Goal: Task Accomplishment & Management: Use online tool/utility

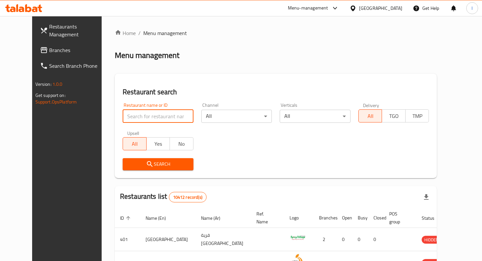
click at [147, 119] on input "search" at bounding box center [158, 116] width 71 height 13
type input "kucu"
click button "Search" at bounding box center [158, 164] width 71 height 12
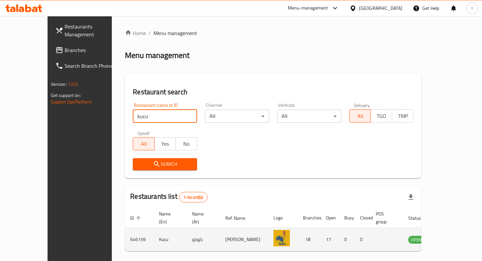
click at [450, 238] on icon "enhanced table" at bounding box center [446, 240] width 7 height 6
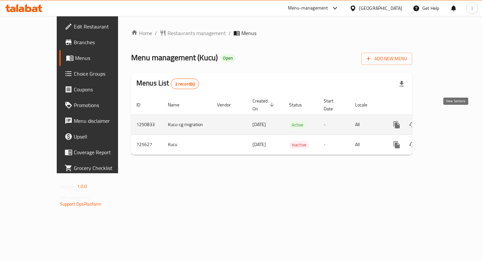
click at [447, 121] on icon "enhanced table" at bounding box center [444, 125] width 8 height 8
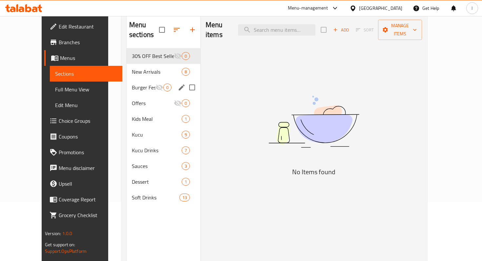
scroll to position [61, 0]
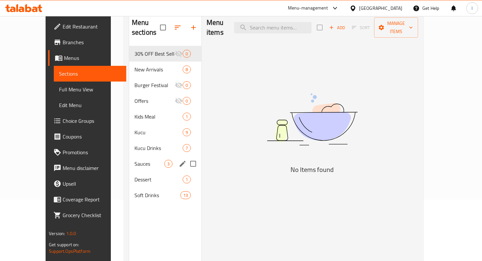
click at [134, 160] on span "Sauces" at bounding box center [149, 164] width 30 height 8
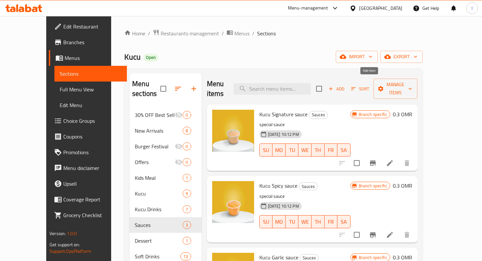
click at [345, 85] on span "Add" at bounding box center [336, 89] width 18 height 8
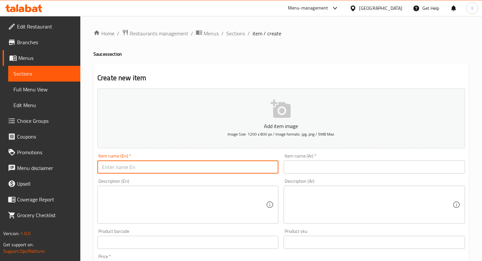
click at [177, 171] on input "text" at bounding box center [187, 167] width 181 height 13
paste input "Tasty Sauce"
type input "Tasty Sauce"
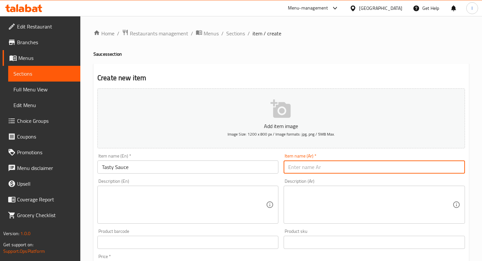
click at [314, 166] on input "text" at bounding box center [373, 167] width 181 height 13
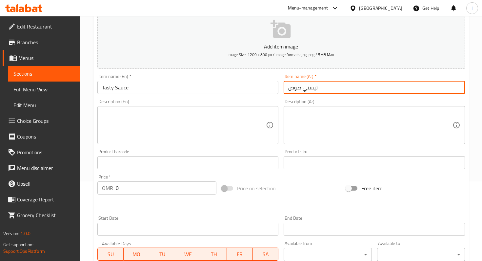
scroll to position [107, 0]
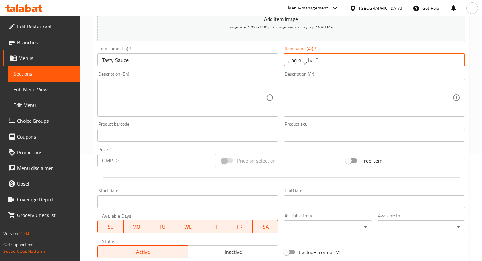
type input "تيستي صوص"
click at [128, 160] on input "0" at bounding box center [166, 160] width 101 height 13
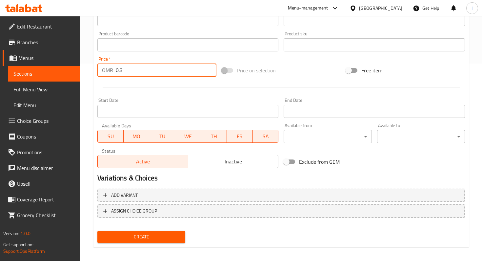
scroll to position [202, 0]
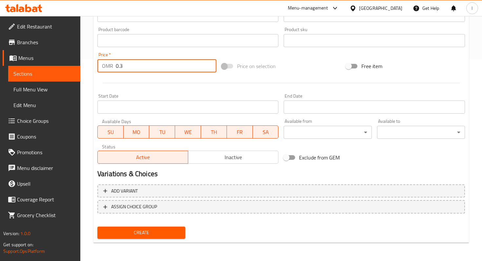
type input "0.3"
click at [141, 233] on span "Create" at bounding box center [141, 233] width 77 height 8
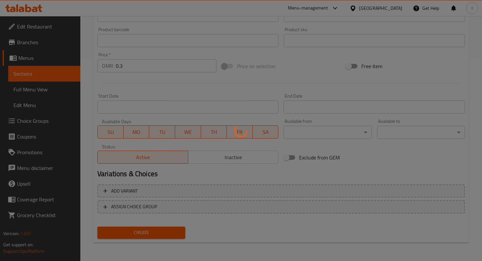
type input "0"
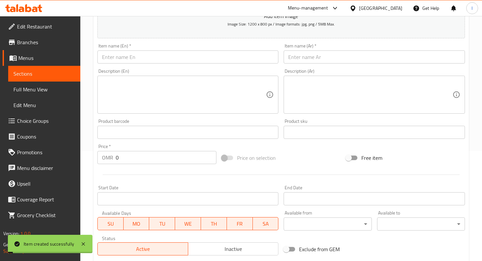
scroll to position [0, 0]
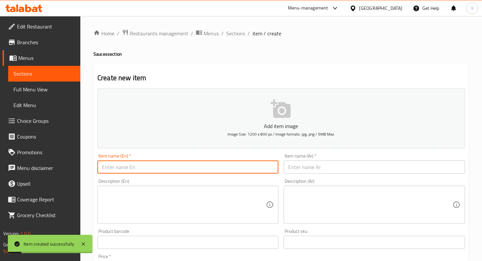
click at [150, 168] on input "text" at bounding box center [187, 167] width 181 height 13
paste input "[US_STATE] Sauce"
type input "[US_STATE] Sauce"
click at [303, 167] on input "text" at bounding box center [373, 167] width 181 height 13
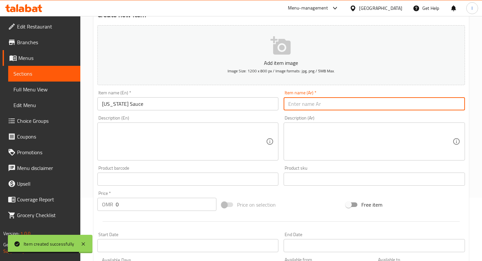
scroll to position [82, 0]
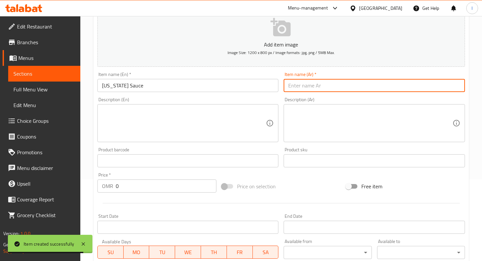
click at [128, 187] on input "0" at bounding box center [166, 186] width 101 height 13
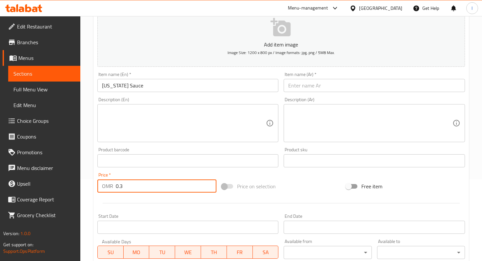
type input "0.3"
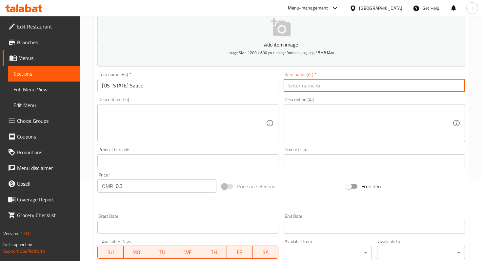
click at [309, 85] on input "text" at bounding box center [373, 85] width 181 height 13
type input "تيكساس صوص"
click at [227, 73] on div "Item name (En)   * Texas Sauce Item name (En) *" at bounding box center [187, 82] width 181 height 20
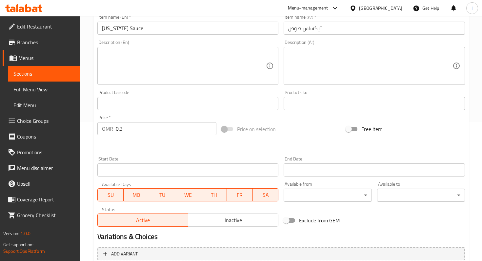
scroll to position [202, 0]
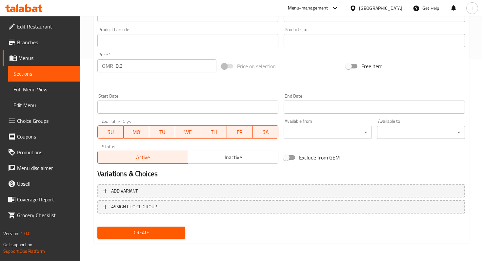
click at [149, 228] on button "Create" at bounding box center [141, 233] width 88 height 12
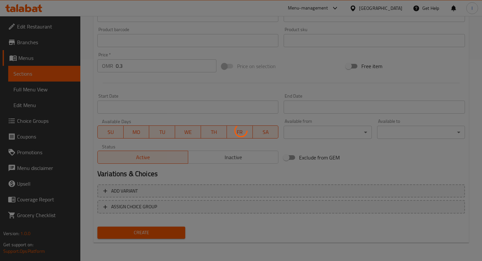
type input "0"
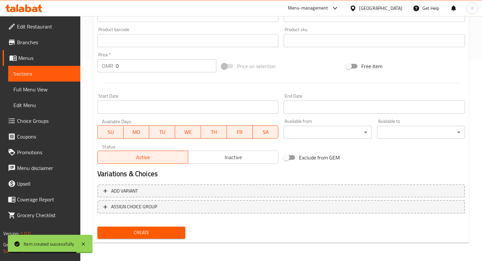
scroll to position [0, 0]
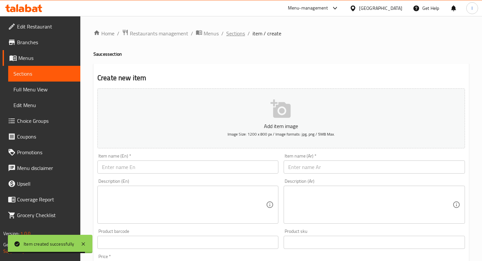
click at [237, 34] on span "Sections" at bounding box center [235, 33] width 19 height 8
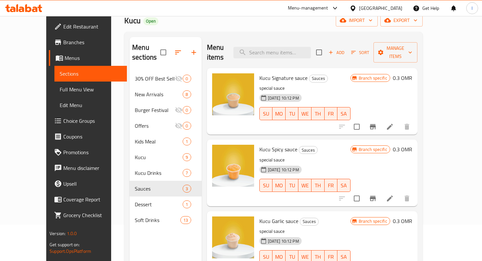
scroll to position [25, 0]
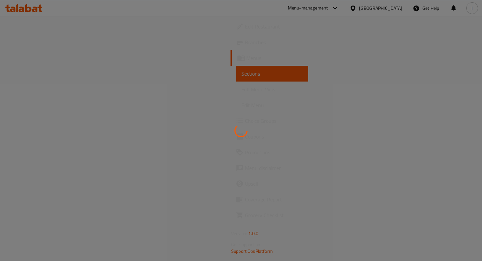
click at [266, 27] on div at bounding box center [241, 130] width 482 height 261
drag, startPoint x: 258, startPoint y: 28, endPoint x: 256, endPoint y: 92, distance: 64.3
click at [258, 28] on div at bounding box center [241, 130] width 482 height 261
click at [239, 127] on icon at bounding box center [240, 130] width 13 height 13
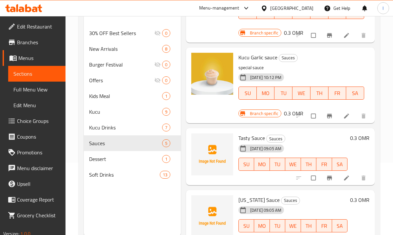
scroll to position [148, 0]
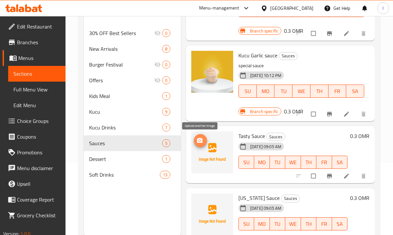
click at [202, 143] on icon "upload picture" at bounding box center [200, 140] width 7 height 7
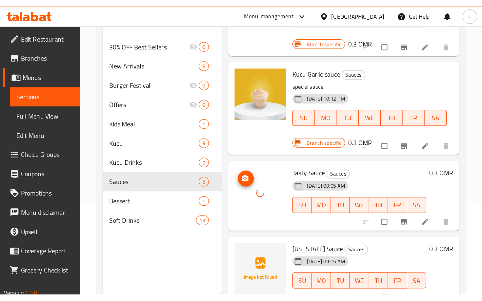
scroll to position [157, 0]
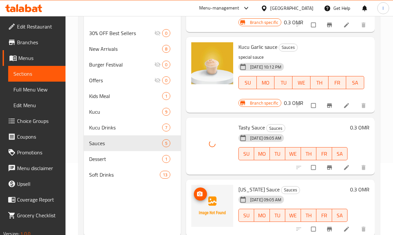
click at [200, 194] on icon "upload picture" at bounding box center [200, 194] width 7 height 7
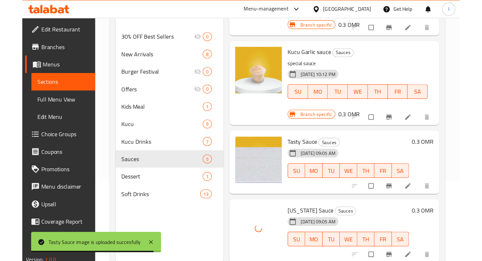
scroll to position [53, 0]
